Goal: Information Seeking & Learning: Learn about a topic

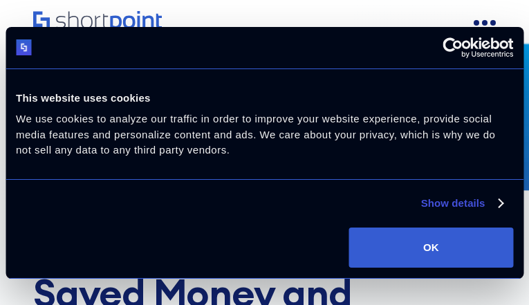
scroll to position [1216, 0]
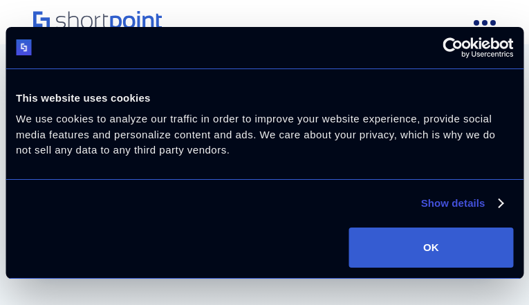
scroll to position [4556, 0]
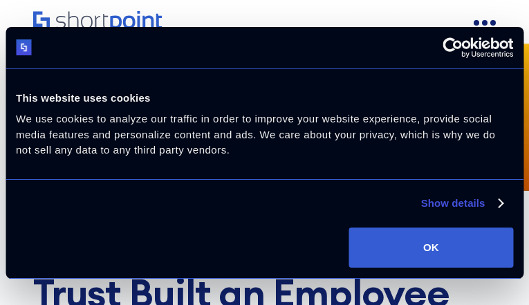
scroll to position [1241, 0]
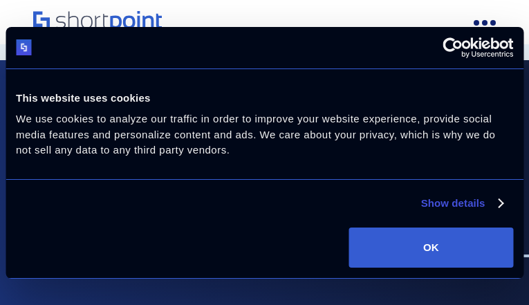
scroll to position [2728, 0]
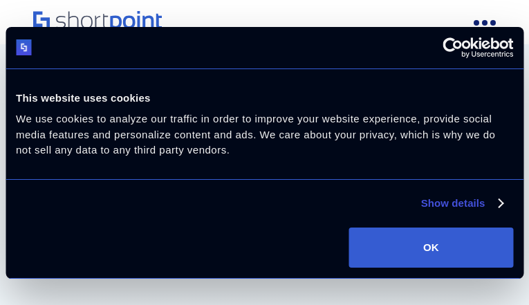
scroll to position [5368, 0]
